Goal: Browse casually: Explore the website without a specific task or goal

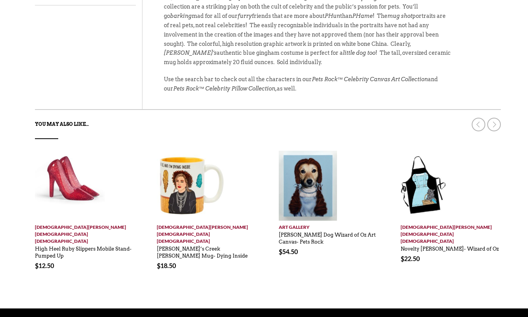
scroll to position [407, 0]
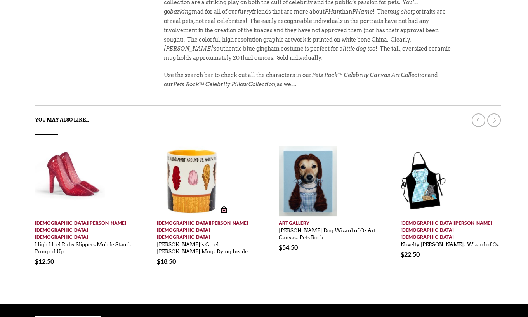
click at [160, 146] on img at bounding box center [192, 181] width 70 height 70
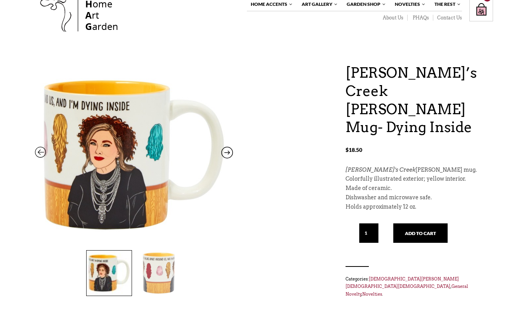
scroll to position [30, 0]
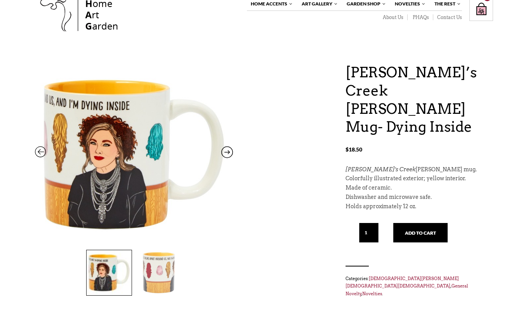
click at [228, 151] on icon at bounding box center [227, 154] width 12 height 10
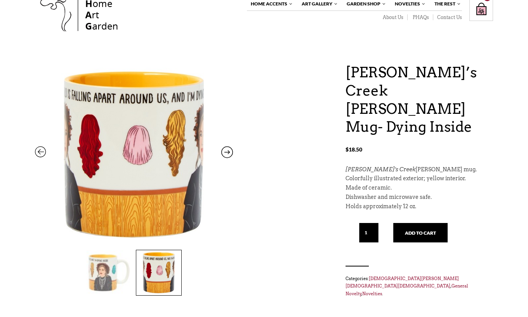
click at [228, 151] on icon at bounding box center [227, 154] width 12 height 10
click at [41, 149] on icon at bounding box center [41, 154] width 12 height 10
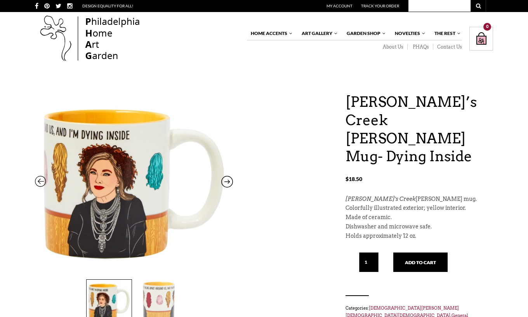
scroll to position [0, 0]
click at [90, 34] on img at bounding box center [90, 39] width 110 height 50
